Goal: Register for event/course

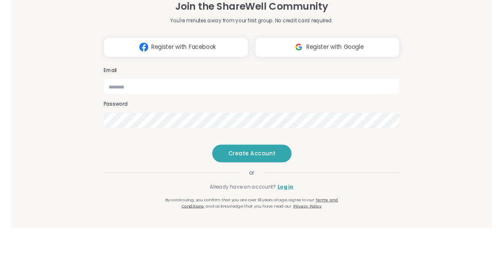
scroll to position [55, 0]
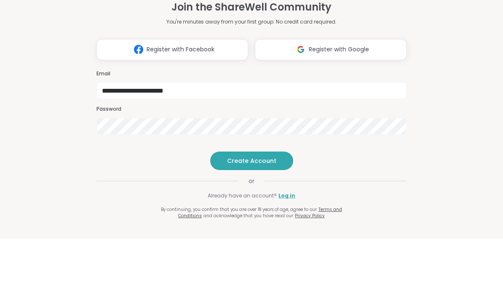
type input "**********"
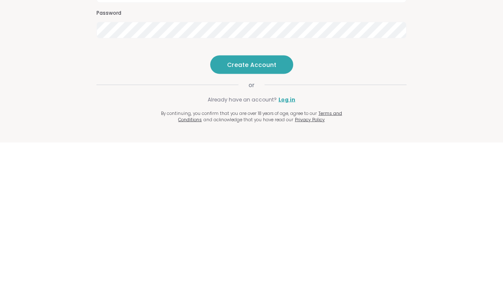
click at [264, 206] on button "Create Account" at bounding box center [251, 215] width 83 height 19
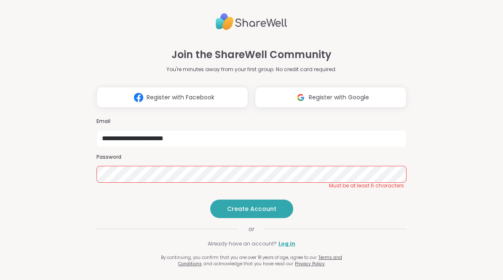
click at [255, 213] on span "Create Account" at bounding box center [251, 209] width 49 height 8
click at [264, 213] on span "Create Account" at bounding box center [251, 209] width 49 height 8
click at [269, 213] on span "Create Account" at bounding box center [251, 209] width 49 height 8
click at [272, 213] on span "Create Account" at bounding box center [251, 209] width 49 height 8
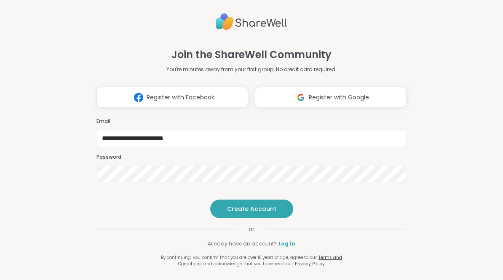
click at [271, 213] on span "Create Account" at bounding box center [251, 209] width 49 height 8
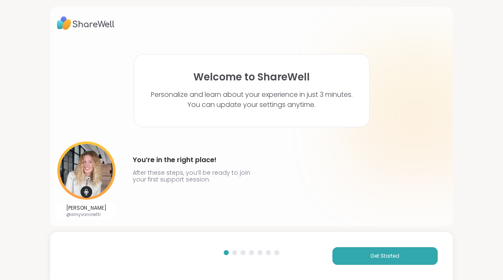
click at [418, 257] on button "Get Started" at bounding box center [384, 256] width 105 height 18
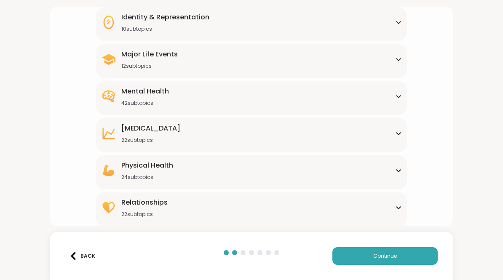
scroll to position [115, 0]
click at [398, 96] on icon at bounding box center [399, 97] width 4 height 2
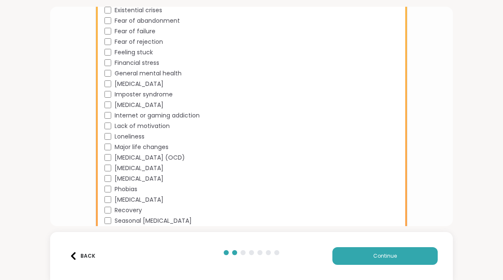
scroll to position [400, 0]
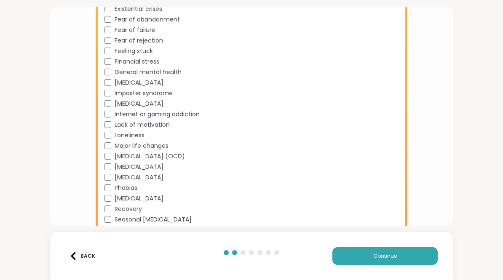
click at [398, 255] on button "Continue" at bounding box center [384, 256] width 105 height 18
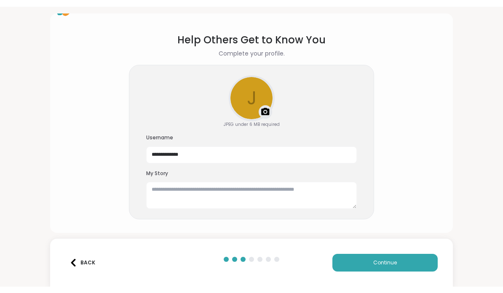
scroll to position [20, 0]
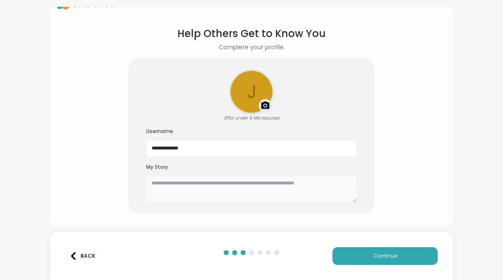
click at [321, 190] on textarea at bounding box center [251, 189] width 211 height 27
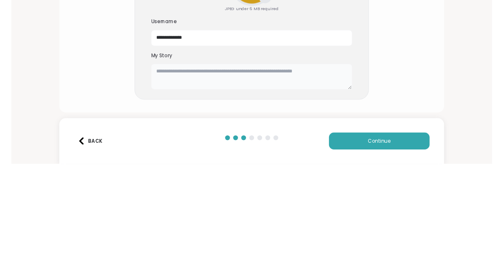
scroll to position [7, 0]
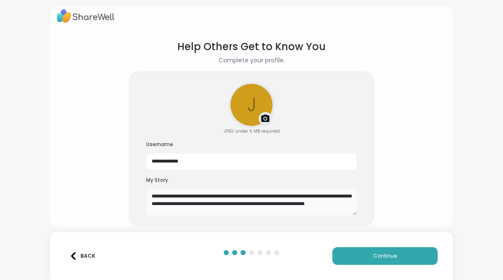
type textarea "**********"
click at [396, 257] on span "Continue" at bounding box center [385, 256] width 24 height 8
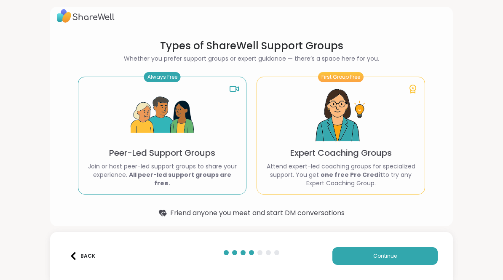
click at [187, 169] on p "Join or host peer-led support groups to share your experience. All peer-led sup…" at bounding box center [162, 174] width 154 height 25
click at [182, 115] on img at bounding box center [162, 115] width 63 height 63
click at [409, 257] on button "Continue" at bounding box center [384, 256] width 105 height 18
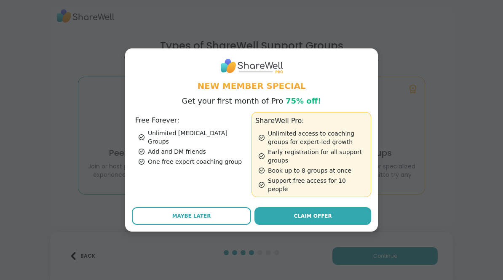
click at [212, 215] on button "Maybe Later" at bounding box center [191, 216] width 119 height 18
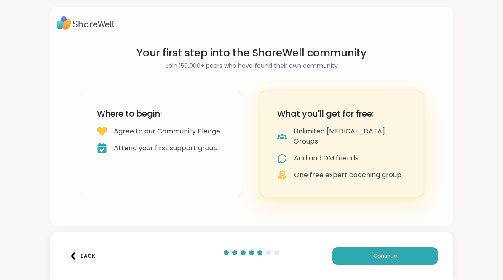
click at [403, 256] on button "Continue" at bounding box center [384, 256] width 105 height 18
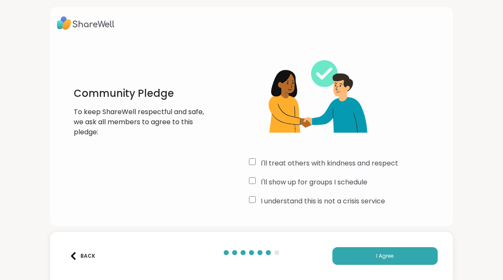
click at [397, 253] on button "I Agree" at bounding box center [384, 256] width 105 height 18
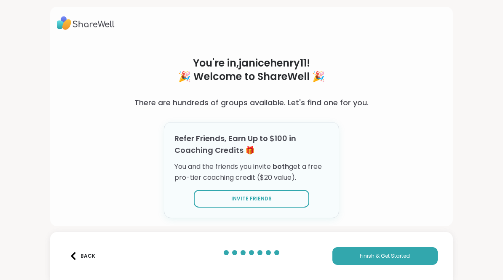
click at [410, 256] on span "Finish & Get Started" at bounding box center [385, 256] width 50 height 8
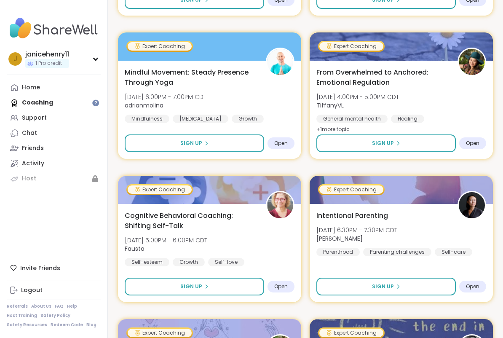
scroll to position [290, 0]
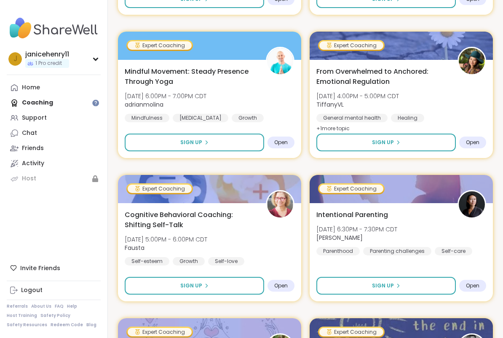
click at [432, 140] on button "Sign Up" at bounding box center [385, 143] width 139 height 18
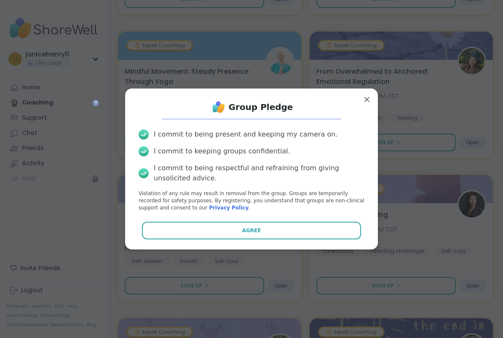
click at [278, 227] on button "Agree" at bounding box center [252, 231] width 220 height 18
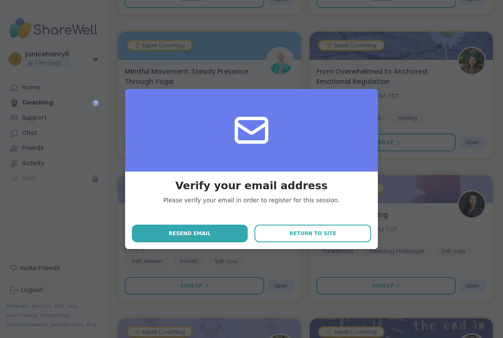
click at [211, 233] on button "Resend email" at bounding box center [190, 234] width 116 height 18
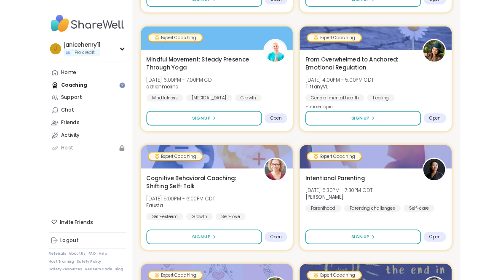
scroll to position [314, 0]
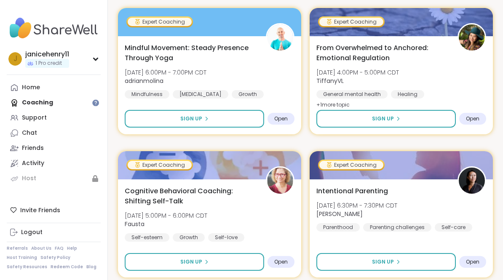
click at [438, 121] on button "Sign Up" at bounding box center [385, 119] width 139 height 18
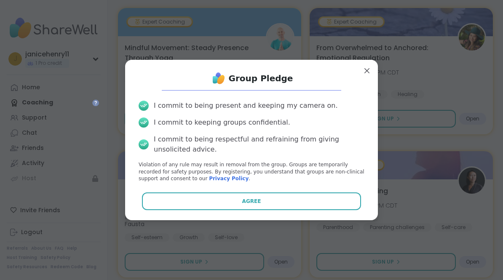
click at [337, 201] on button "Agree" at bounding box center [252, 202] width 220 height 18
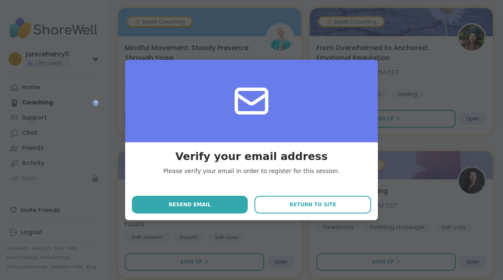
click at [340, 205] on button "Return to site" at bounding box center [313, 205] width 117 height 18
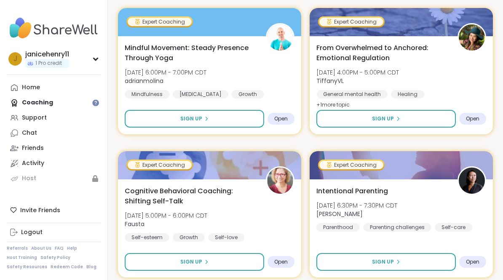
click at [402, 119] on button "Sign Up" at bounding box center [385, 119] width 139 height 18
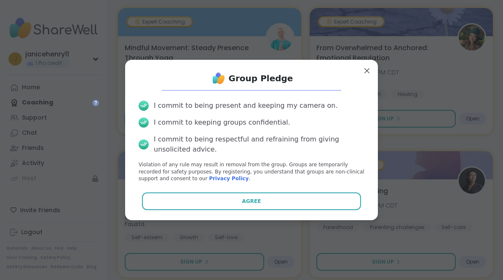
click at [296, 199] on button "Agree" at bounding box center [252, 202] width 220 height 18
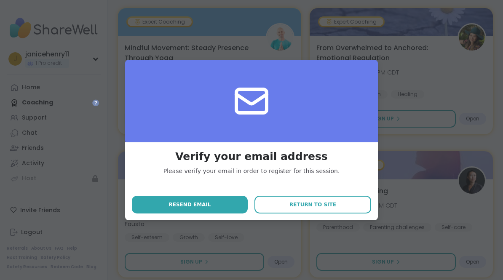
click at [209, 205] on button "Resend email" at bounding box center [190, 205] width 116 height 18
